Goal: Task Accomplishment & Management: Manage account settings

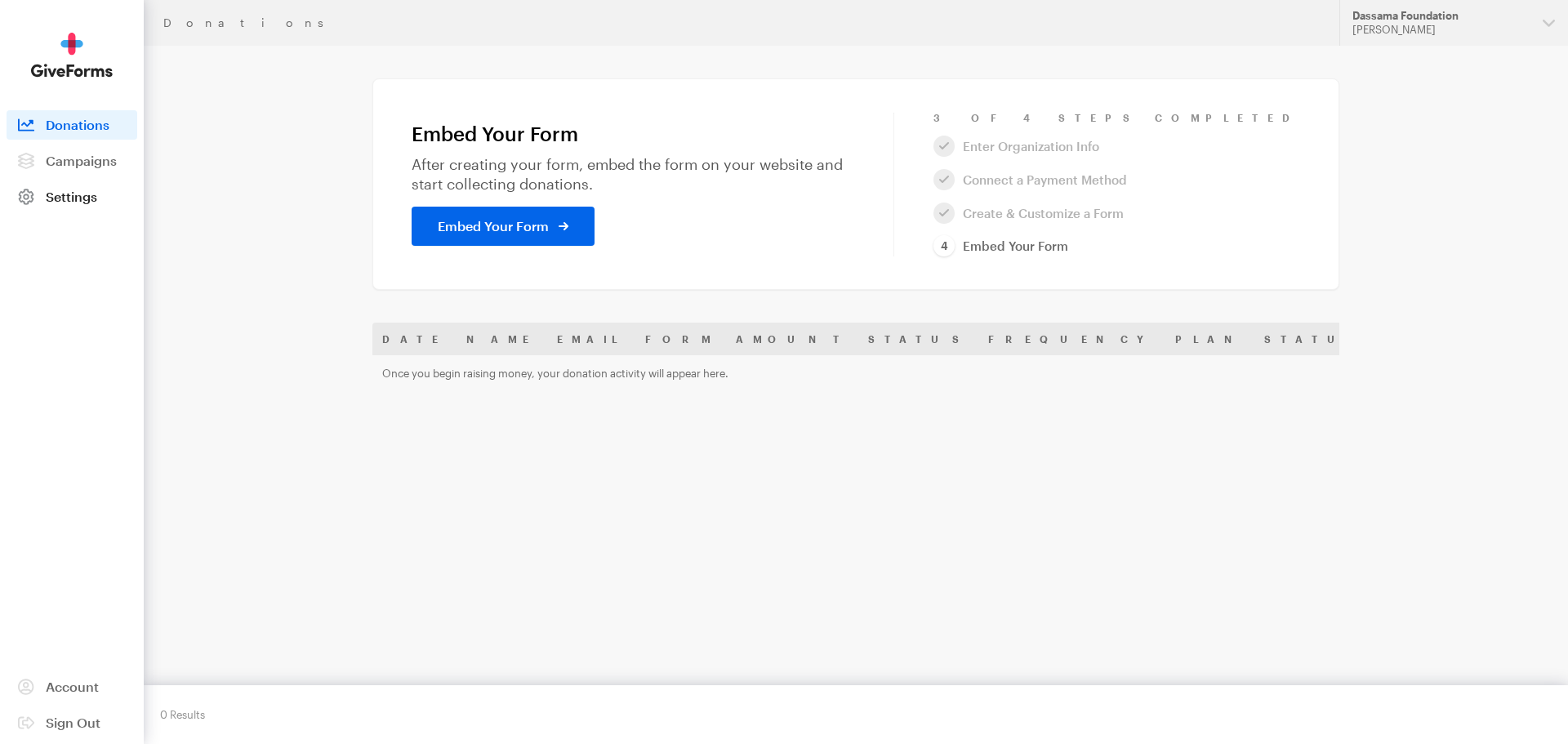
click at [65, 193] on span "Settings" at bounding box center [71, 196] width 51 height 15
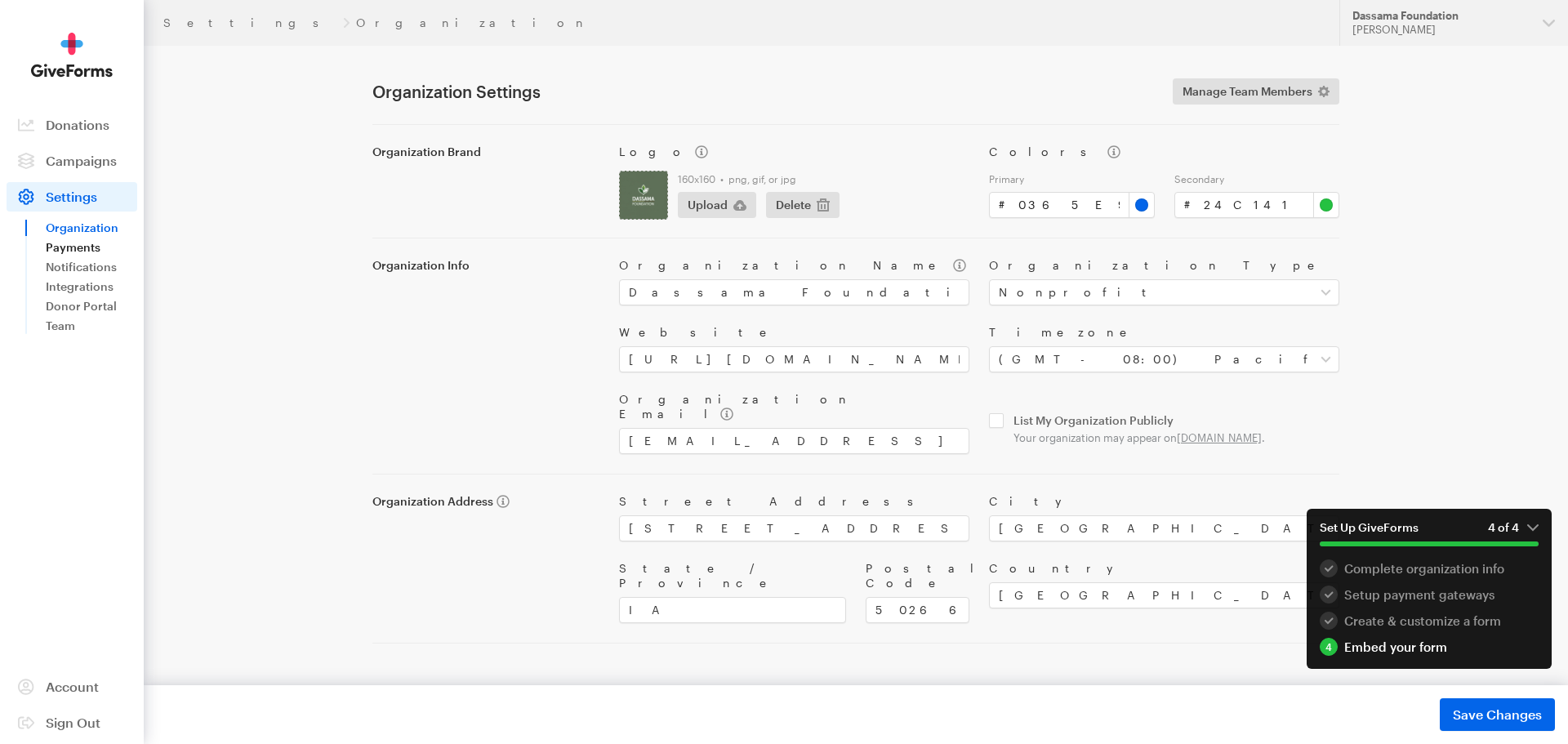
click at [80, 246] on link "Payments" at bounding box center [91, 247] width 91 height 20
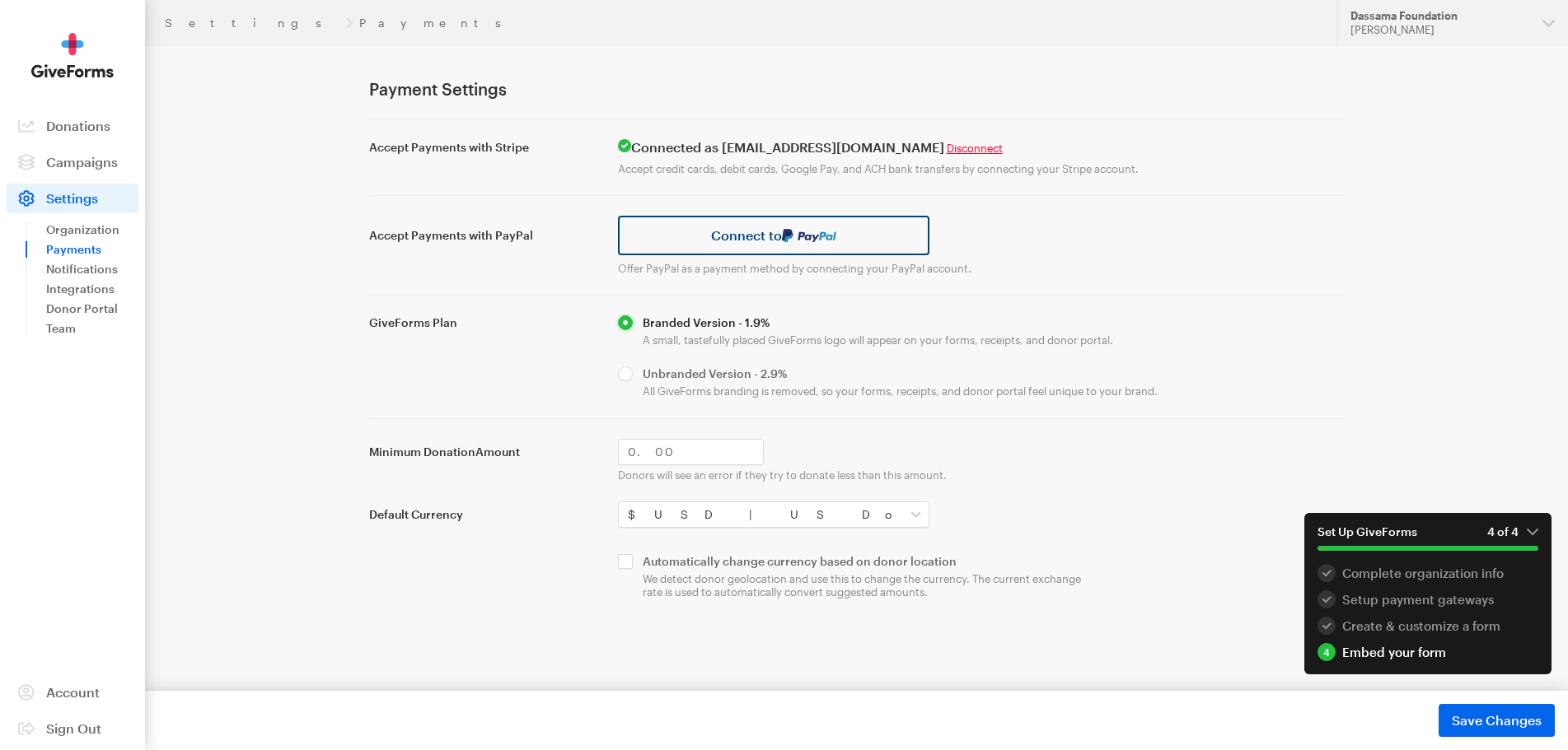
click at [779, 237] on link "Connect to" at bounding box center [774, 235] width 312 height 39
